Goal: Use online tool/utility: Utilize a website feature to perform a specific function

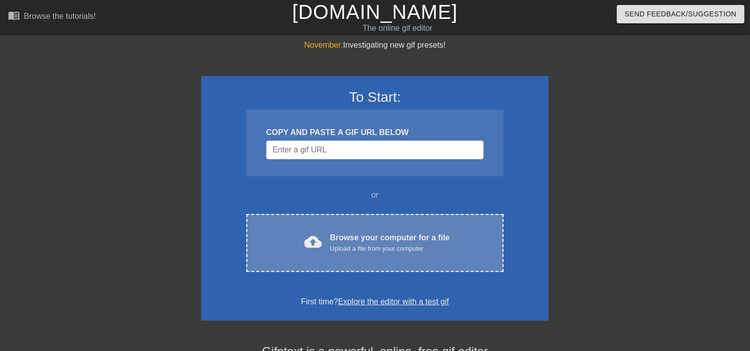
click at [315, 241] on span "cloud_upload" at bounding box center [313, 242] width 18 height 18
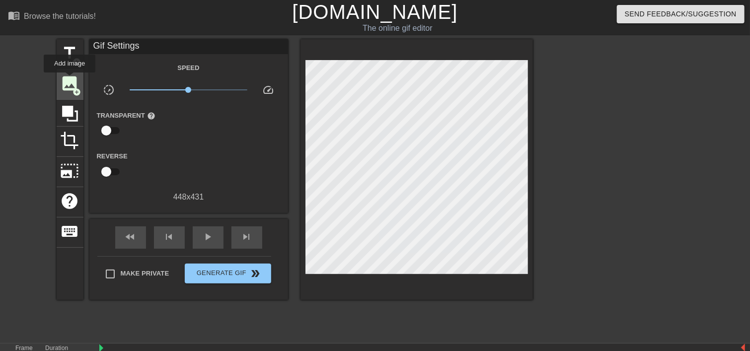
click at [70, 79] on span "image" at bounding box center [70, 83] width 19 height 19
click at [111, 260] on div "Make Private Generate Gif double_arrow" at bounding box center [184, 275] width 174 height 39
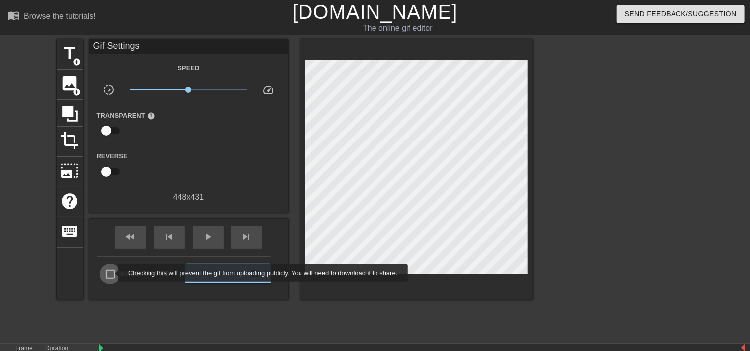
click at [111, 273] on input "Make Private" at bounding box center [110, 274] width 21 height 21
checkbox input "true"
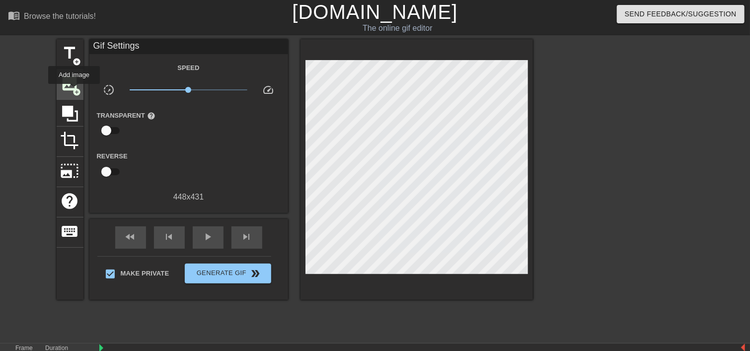
click at [74, 91] on span "add_circle" at bounding box center [77, 92] width 8 height 8
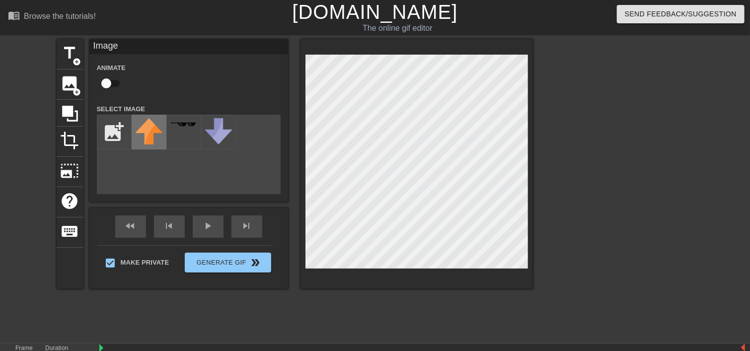
click at [149, 130] on img at bounding box center [149, 131] width 28 height 26
drag, startPoint x: 222, startPoint y: 131, endPoint x: 212, endPoint y: 86, distance: 46.3
click at [212, 86] on div "Animate" at bounding box center [188, 77] width 199 height 31
click at [217, 135] on img at bounding box center [219, 131] width 28 height 26
click at [148, 132] on img at bounding box center [149, 131] width 28 height 26
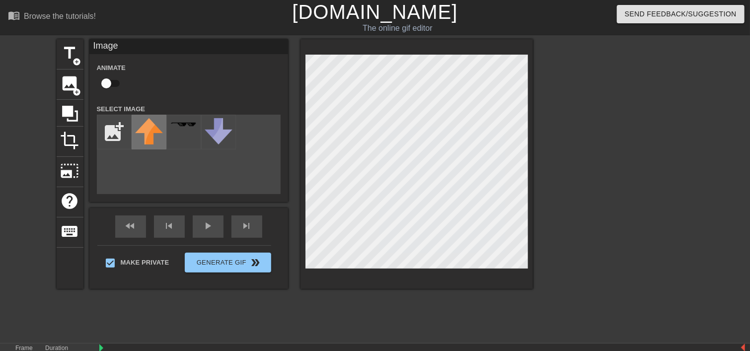
click at [148, 132] on img at bounding box center [149, 131] width 28 height 26
click at [75, 92] on span "add_circle" at bounding box center [77, 92] width 8 height 8
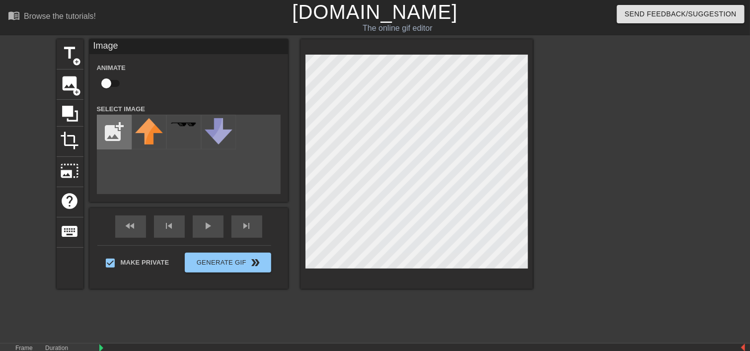
click at [122, 126] on input "file" at bounding box center [114, 132] width 34 height 34
type input "C:\fakepath\830701f5936a1a7b80b6764bb51b1793.png"
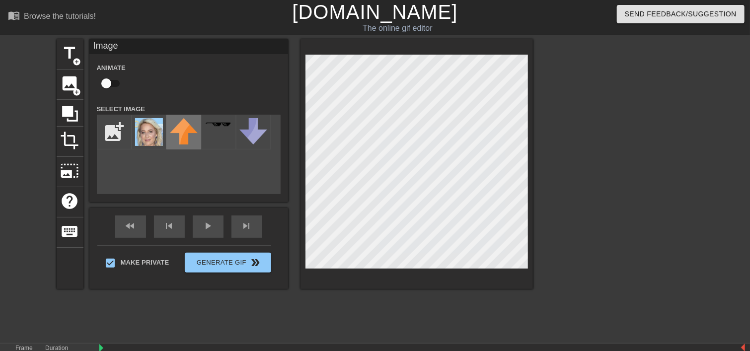
click at [177, 136] on img at bounding box center [184, 131] width 28 height 26
click at [75, 90] on span "add_circle" at bounding box center [77, 92] width 8 height 8
click at [185, 132] on img at bounding box center [184, 131] width 28 height 26
click at [183, 136] on img at bounding box center [184, 131] width 28 height 26
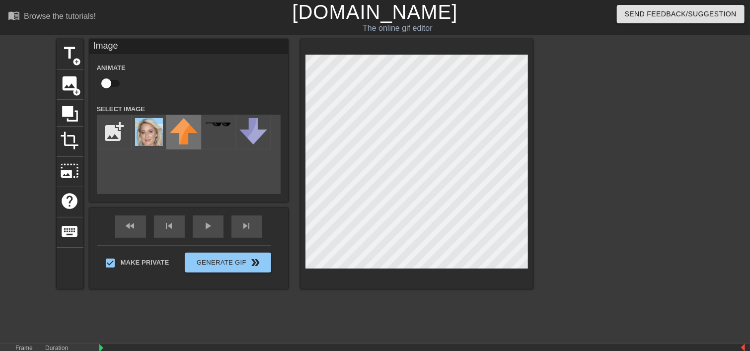
click at [181, 136] on img at bounding box center [184, 131] width 28 height 26
click at [75, 93] on span "add_circle" at bounding box center [77, 92] width 8 height 8
click at [147, 136] on img at bounding box center [149, 132] width 28 height 28
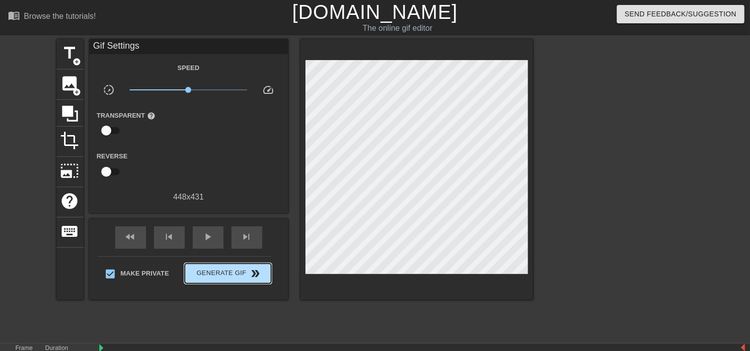
click at [222, 260] on div "Make Private Generate Gif double_arrow" at bounding box center [184, 275] width 174 height 39
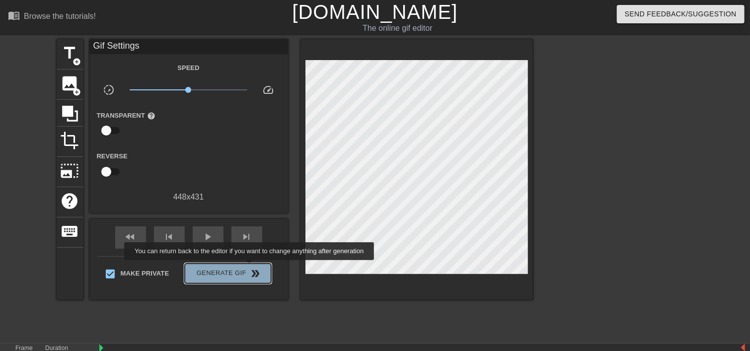
click at [250, 268] on span "double_arrow" at bounding box center [255, 274] width 12 height 12
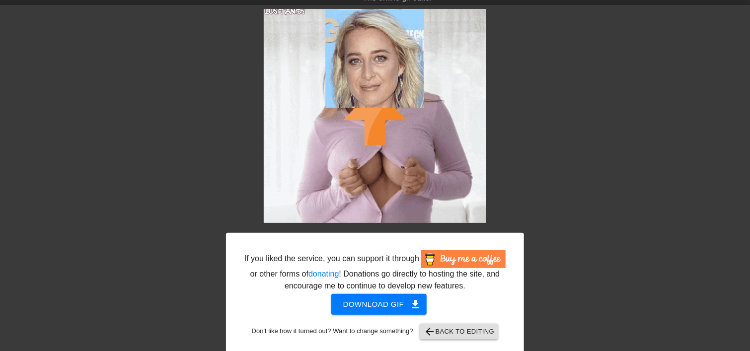
scroll to position [39, 0]
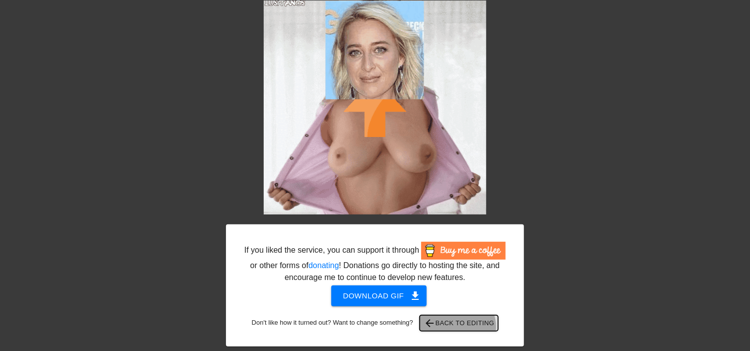
click at [459, 327] on span "arrow_back Back to Editing" at bounding box center [458, 323] width 71 height 12
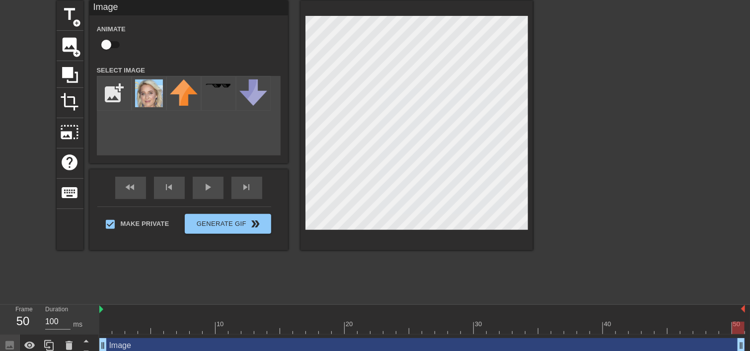
click at [322, 278] on div "title add_circle image add_circle crop photo_size_select_large help keyboard Im…" at bounding box center [295, 149] width 476 height 298
click at [572, 103] on div at bounding box center [619, 149] width 149 height 298
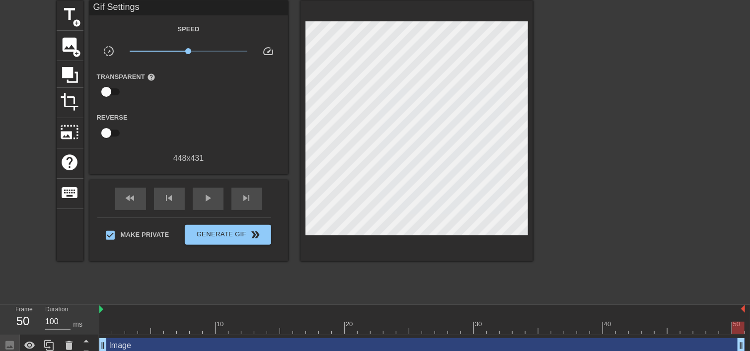
drag, startPoint x: 528, startPoint y: 76, endPoint x: 580, endPoint y: 22, distance: 75.1
click at [580, 22] on div at bounding box center [619, 149] width 149 height 298
click at [494, 237] on div at bounding box center [416, 130] width 232 height 261
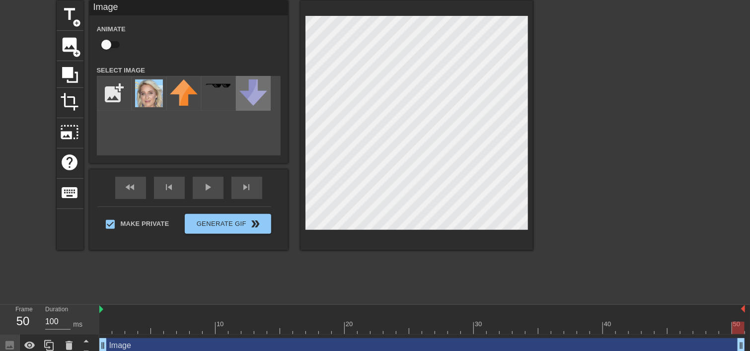
click at [252, 91] on img at bounding box center [253, 92] width 28 height 26
click at [230, 116] on div "title add_circle image add_circle crop photo_size_select_large help keyboard Im…" at bounding box center [295, 125] width 476 height 250
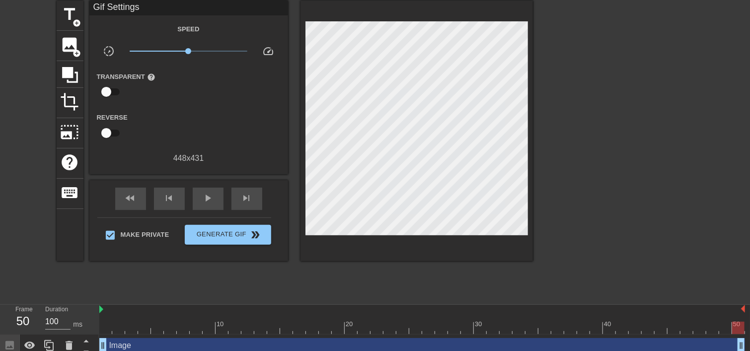
drag, startPoint x: 299, startPoint y: 134, endPoint x: 584, endPoint y: 74, distance: 291.6
click at [584, 74] on div at bounding box center [619, 149] width 149 height 298
click at [149, 76] on span "help" at bounding box center [151, 77] width 8 height 8
drag, startPoint x: 107, startPoint y: 90, endPoint x: 119, endPoint y: 89, distance: 11.9
click at [119, 89] on input "checkbox" at bounding box center [106, 91] width 57 height 19
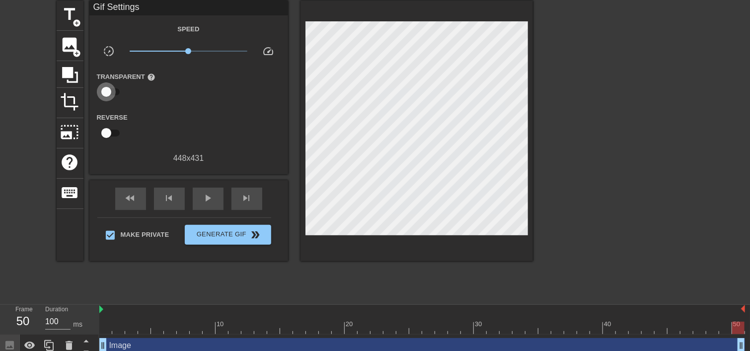
checkbox input "true"
click at [197, 93] on div at bounding box center [189, 92] width 20 height 20
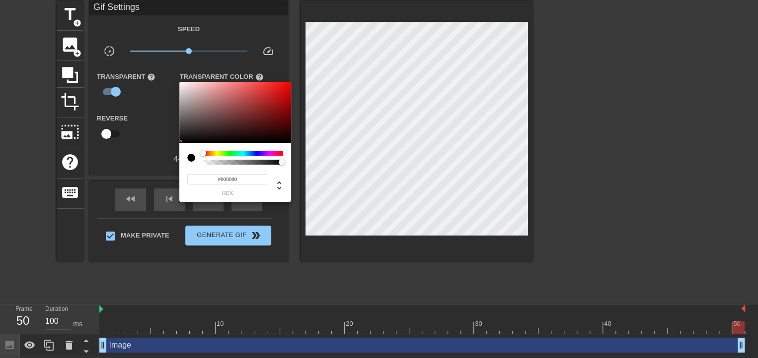
click at [286, 60] on div at bounding box center [379, 179] width 758 height 358
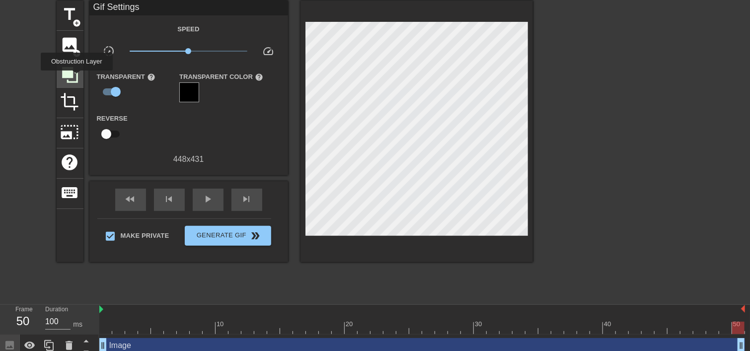
click at [76, 77] on icon at bounding box center [70, 75] width 16 height 16
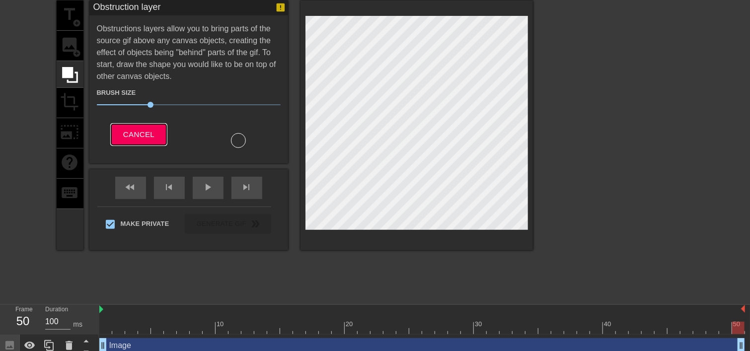
click at [135, 139] on span "Cancel" at bounding box center [138, 134] width 31 height 13
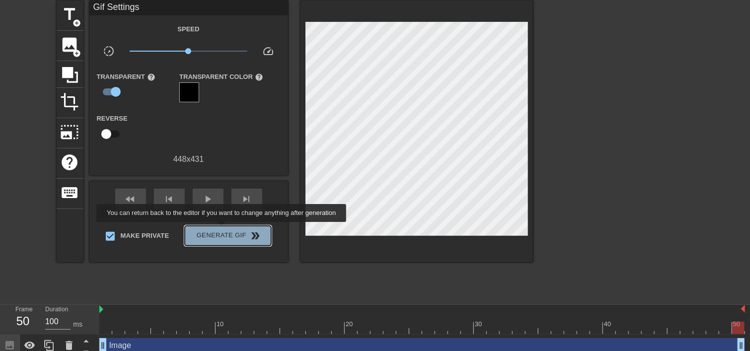
click at [222, 230] on span "Generate Gif double_arrow" at bounding box center [228, 236] width 78 height 12
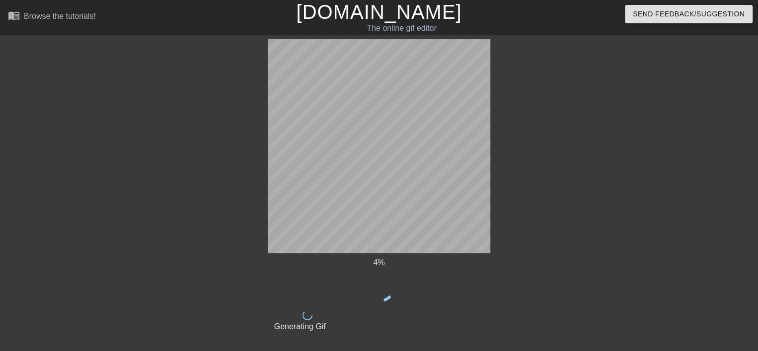
click at [340, 282] on div "4 %" at bounding box center [379, 280] width 222 height 46
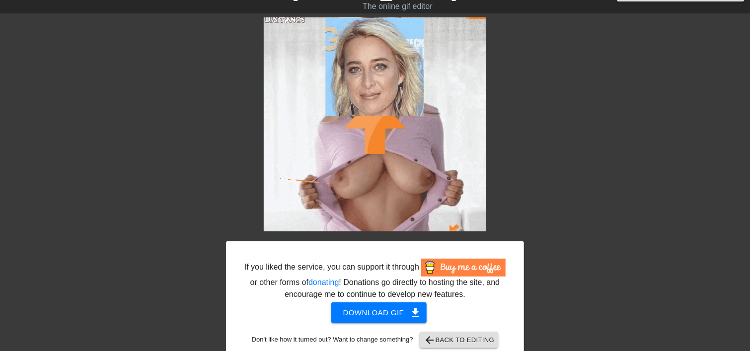
scroll to position [39, 0]
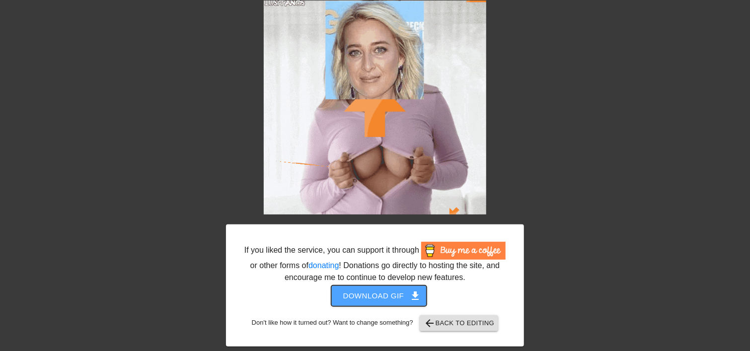
click at [413, 292] on span "get_app" at bounding box center [415, 296] width 12 height 12
